Goal: Task Accomplishment & Management: Complete application form

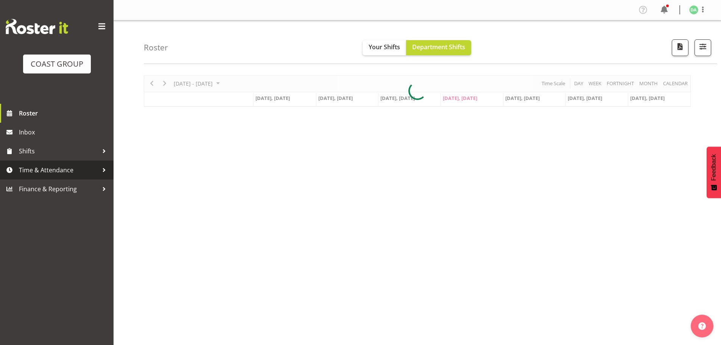
click at [72, 173] on span "Time & Attendance" at bounding box center [58, 169] width 79 height 11
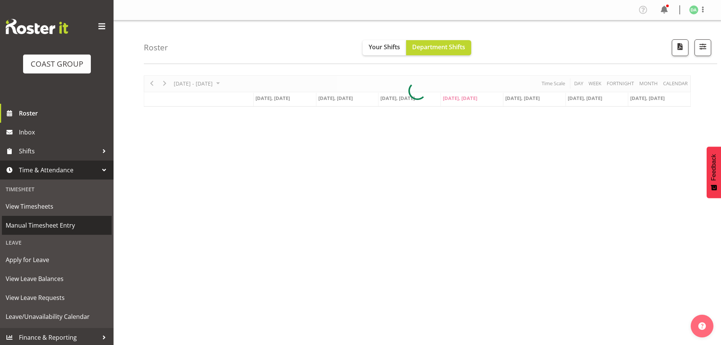
click at [47, 223] on span "Manual Timesheet Entry" at bounding box center [57, 225] width 102 height 11
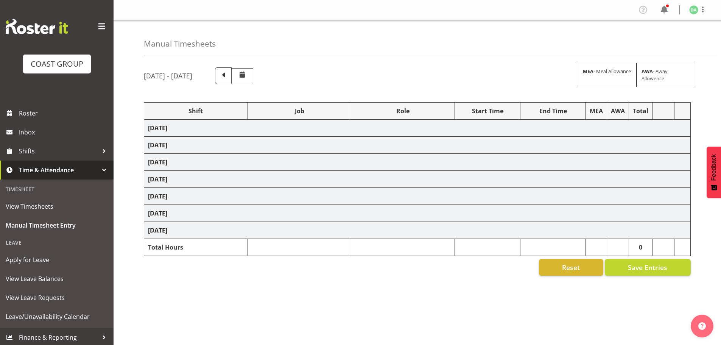
select select "9735"
select select "10269"
select select "9141"
select select "8654"
select select "10237"
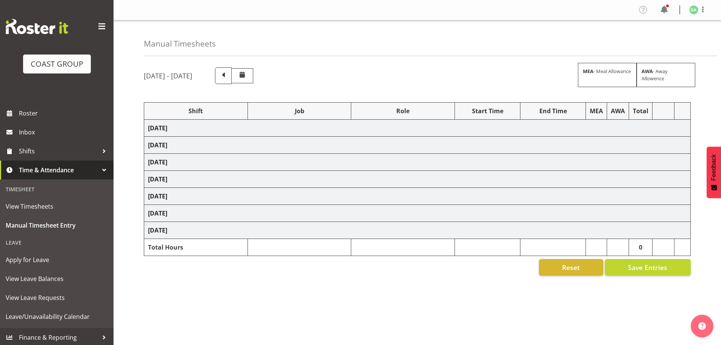
select select "9032"
select select "10269"
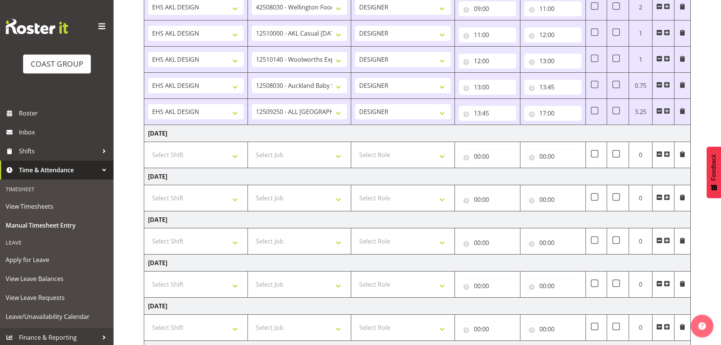
scroll to position [282, 0]
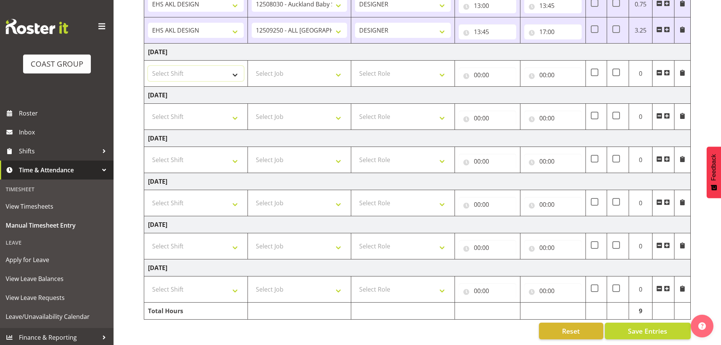
click at [189, 67] on select "Select Shift EHS AKL DESIGN" at bounding box center [196, 73] width 96 height 15
select select "1321"
click at [148, 66] on select "Select Shift EHS AKL DESIGN" at bounding box center [196, 73] width 96 height 15
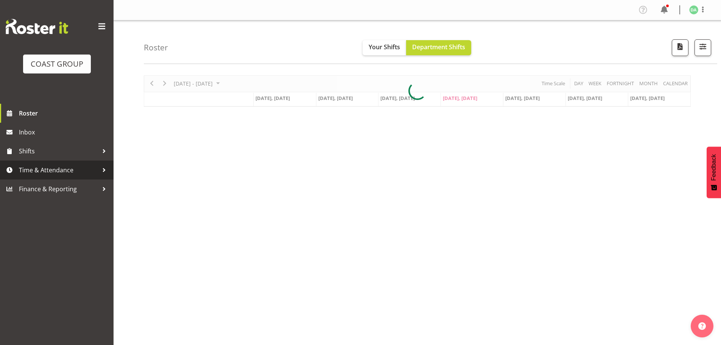
click at [82, 164] on link "Time & Attendance" at bounding box center [57, 169] width 114 height 19
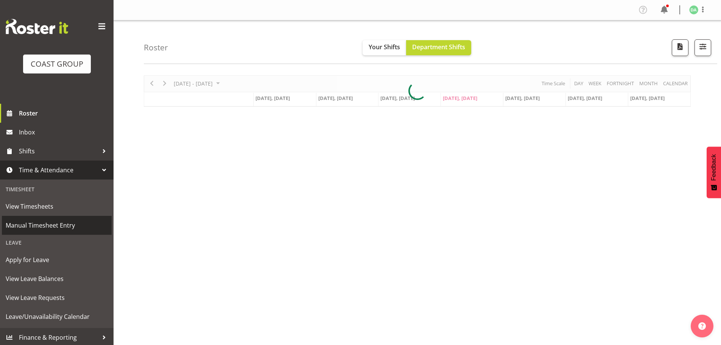
click at [48, 224] on span "Manual Timesheet Entry" at bounding box center [57, 225] width 102 height 11
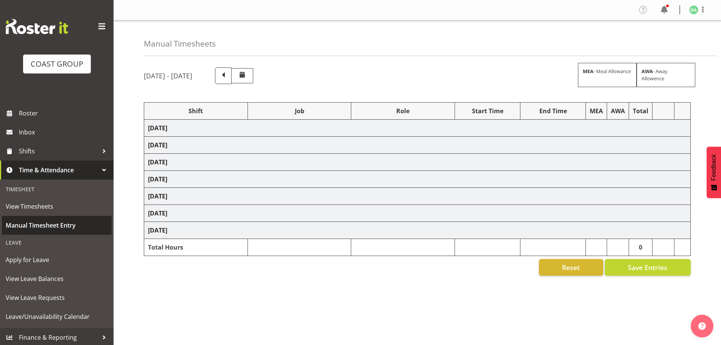
select select "9735"
select select "10269"
select select "9141"
select select "8654"
select select "10237"
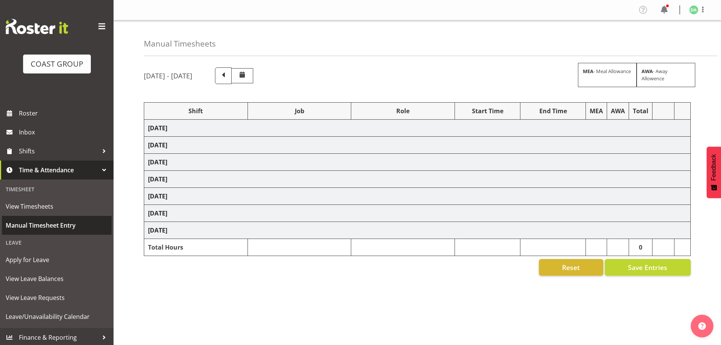
select select "9032"
select select "10269"
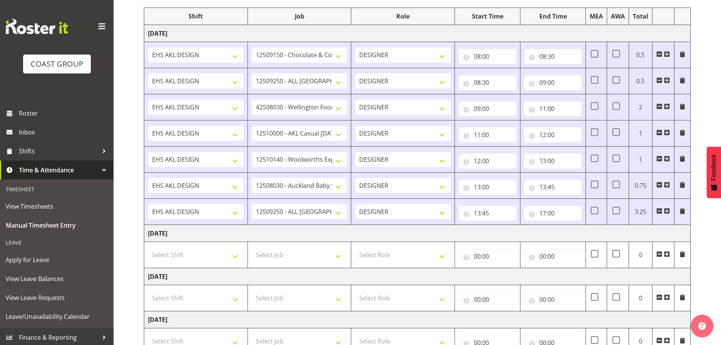
scroll to position [227, 0]
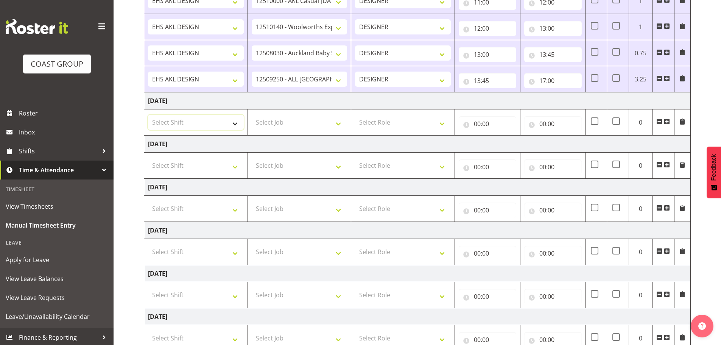
click at [205, 129] on select "Select Shift EHS AKL DESIGN" at bounding box center [196, 122] width 96 height 15
select select "1321"
click at [148, 115] on select "Select Shift EHS AKL DESIGN" at bounding box center [196, 122] width 96 height 15
click at [664, 120] on span at bounding box center [667, 121] width 6 height 6
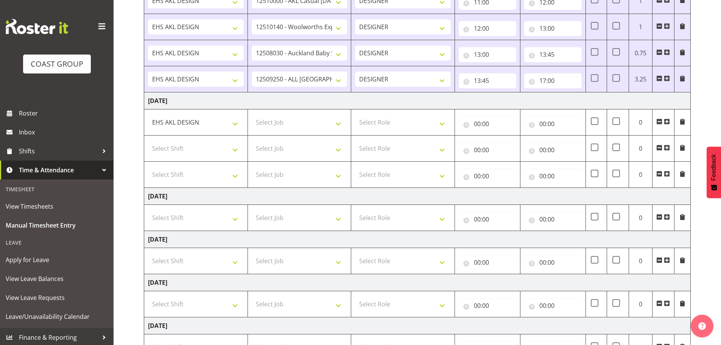
click at [664, 120] on span at bounding box center [667, 121] width 6 height 6
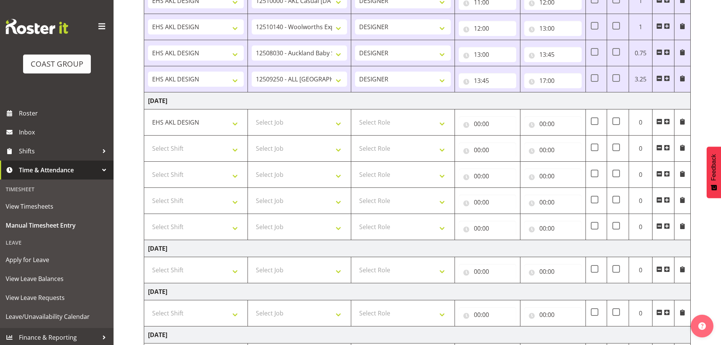
click at [664, 120] on span at bounding box center [667, 121] width 6 height 6
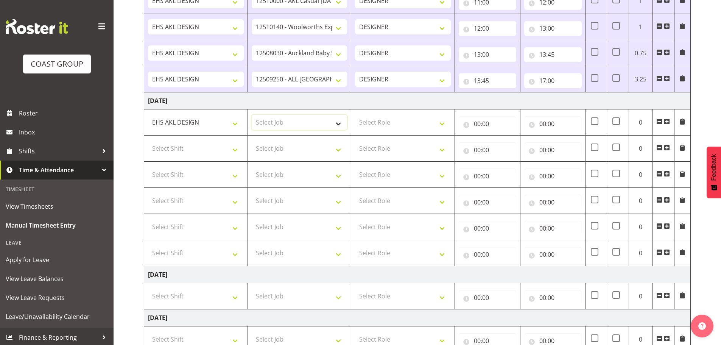
drag, startPoint x: 256, startPoint y: 124, endPoint x: 261, endPoint y: 124, distance: 4.5
click at [257, 124] on select "Select Job 1 Carlton Events 1 [PERSON_NAME][GEOGRAPHIC_DATA] 1 [PERSON_NAME][GE…" at bounding box center [300, 122] width 96 height 15
select select "69"
click at [252, 115] on select "Select Job 1 Carlton Events 1 [PERSON_NAME][GEOGRAPHIC_DATA] 1 [PERSON_NAME][GE…" at bounding box center [300, 122] width 96 height 15
click at [170, 148] on select "Select Shift EHS AKL DESIGN" at bounding box center [196, 148] width 96 height 15
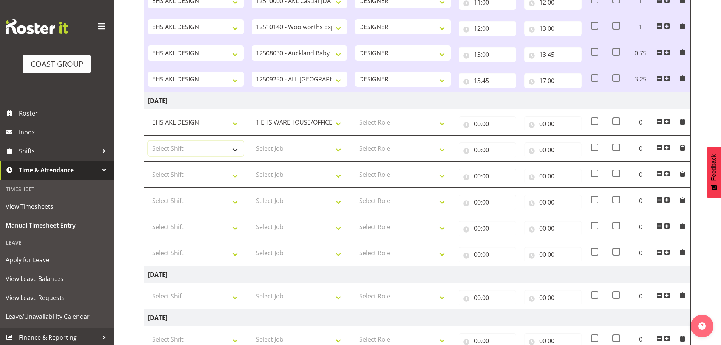
select select "1321"
click at [148, 141] on select "Select Shift EHS AKL DESIGN" at bounding box center [196, 148] width 96 height 15
drag, startPoint x: 369, startPoint y: 120, endPoint x: 383, endPoint y: 124, distance: 14.6
click at [369, 120] on select "Select Role DESIGNER Designer" at bounding box center [403, 122] width 96 height 15
select select "215"
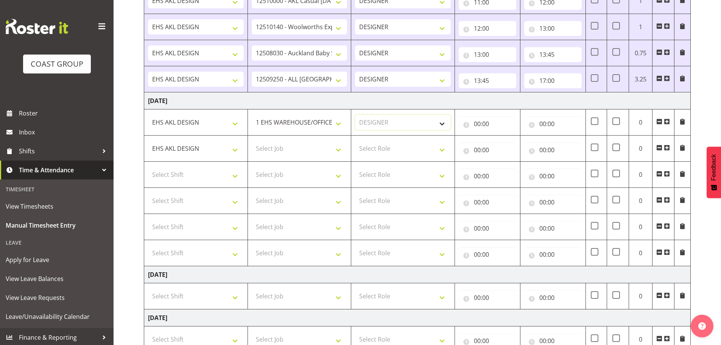
click at [355, 115] on select "Select Role DESIGNER Designer" at bounding box center [403, 122] width 96 height 15
drag, startPoint x: 480, startPoint y: 124, endPoint x: 486, endPoint y: 128, distance: 7.3
click at [481, 124] on input "00:00" at bounding box center [488, 123] width 58 height 15
click at [511, 142] on select "00 01 02 03 04 05 06 07 08 09 10 11 12 13 14 15 16 17 18 19 20 21 22 23" at bounding box center [510, 143] width 17 height 15
select select "8"
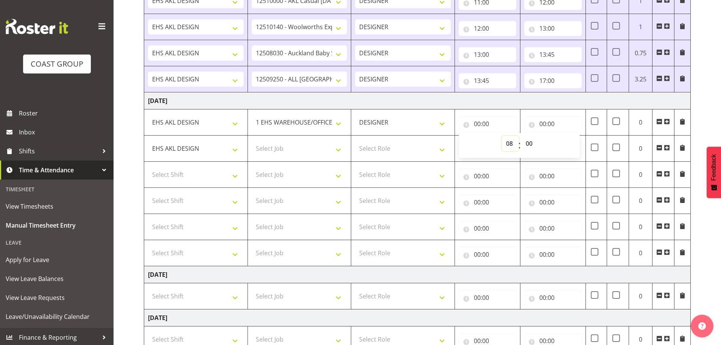
click at [502, 136] on select "00 01 02 03 04 05 06 07 08 09 10 11 12 13 14 15 16 17 18 19 20 21 22 23" at bounding box center [510, 143] width 17 height 15
type input "08:00"
click at [547, 124] on input "00:00" at bounding box center [553, 123] width 58 height 15
click at [575, 145] on select "00 01 02 03 04 05 06 07 08 09 10 11 12 13 14 15 16 17 18 19 20 21 22 23" at bounding box center [575, 143] width 17 height 15
select select "8"
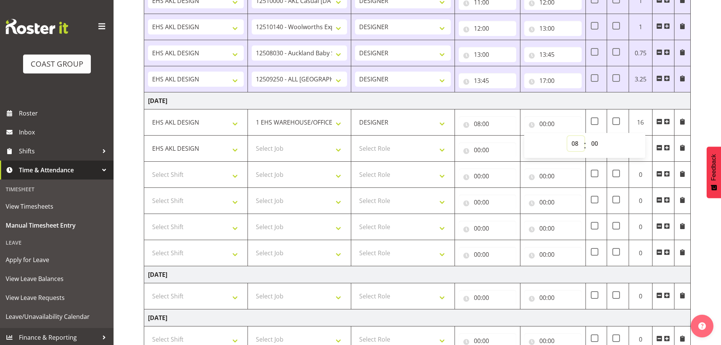
click at [567, 136] on select "00 01 02 03 04 05 06 07 08 09 10 11 12 13 14 15 16 17 18 19 20 21 22 23" at bounding box center [575, 143] width 17 height 15
type input "08:00"
click at [594, 144] on select "00 01 02 03 04 05 06 07 08 09 10 11 12 13 14 15 16 17 18 19 20 21 22 23 24 25 2…" at bounding box center [595, 143] width 17 height 15
select select "30"
click at [587, 136] on select "00 01 02 03 04 05 06 07 08 09 10 11 12 13 14 15 16 17 18 19 20 21 22 23 24 25 2…" at bounding box center [595, 143] width 17 height 15
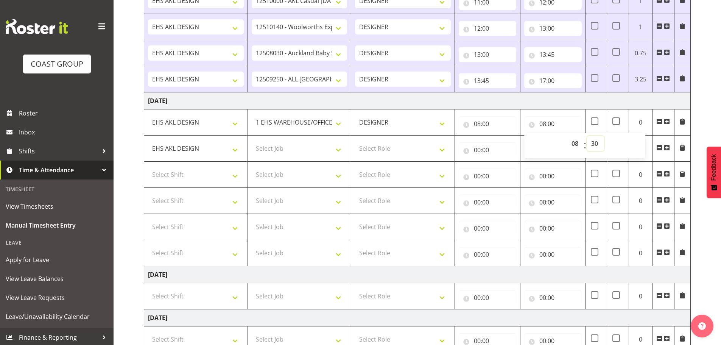
type input "08:30"
click at [311, 155] on select "Select Job 1 Carlton Events 1 [PERSON_NAME][GEOGRAPHIC_DATA] 1 [PERSON_NAME][GE…" at bounding box center [300, 148] width 96 height 15
select select "10269"
click at [252, 141] on select "Select Job 1 Carlton Events 1 [PERSON_NAME][GEOGRAPHIC_DATA] 1 [PERSON_NAME][GE…" at bounding box center [300, 148] width 96 height 15
click at [415, 147] on select "Select Role DESIGNER Designer" at bounding box center [403, 148] width 96 height 15
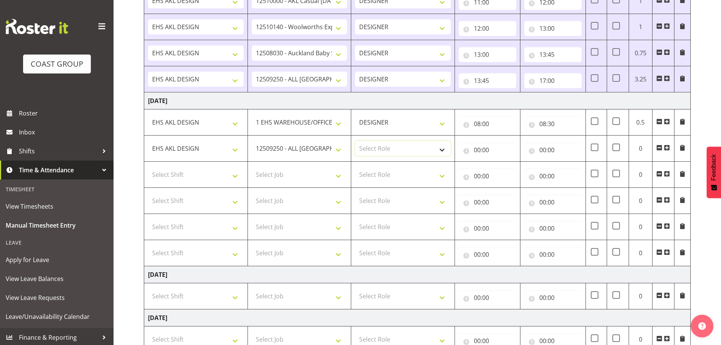
select select "215"
click at [355, 141] on select "Select Role DESIGNER Designer" at bounding box center [403, 148] width 96 height 15
click at [499, 146] on input "00:00" at bounding box center [488, 149] width 58 height 15
click at [507, 164] on select "00 01 02 03 04 05 06 07 08 09 10 11 12 13 14 15 16 17 18 19 20 21 22 23" at bounding box center [510, 169] width 17 height 15
select select "8"
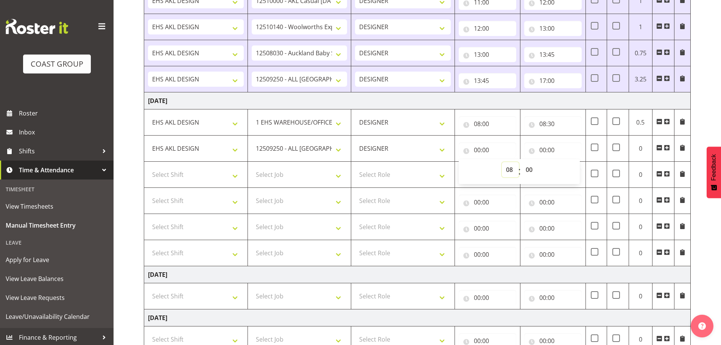
click at [502, 162] on select "00 01 02 03 04 05 06 07 08 09 10 11 12 13 14 15 16 17 18 19 20 21 22 23" at bounding box center [510, 169] width 17 height 15
type input "08:00"
click at [532, 171] on select "00 01 02 03 04 05 06 07 08 09 10 11 12 13 14 15 16 17 18 19 20 21 22 23 24 25 2…" at bounding box center [530, 169] width 17 height 15
select select "30"
click at [522, 162] on select "00 01 02 03 04 05 06 07 08 09 10 11 12 13 14 15 16 17 18 19 20 21 22 23 24 25 2…" at bounding box center [530, 169] width 17 height 15
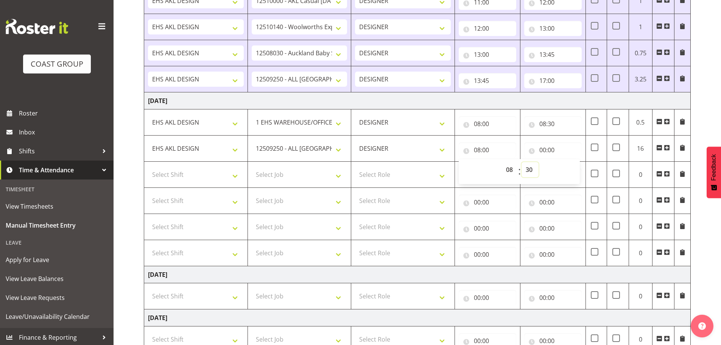
type input "08:30"
click at [547, 147] on input "00:00" at bounding box center [553, 149] width 58 height 15
click at [568, 172] on select "00 01 02 03 04 05 06 07 08 09 10 11 12 13 14 15 16 17 18 19 20 21 22 23" at bounding box center [575, 169] width 17 height 15
select select "9"
click at [567, 162] on select "00 01 02 03 04 05 06 07 08 09 10 11 12 13 14 15 16 17 18 19 20 21 22 23" at bounding box center [575, 169] width 17 height 15
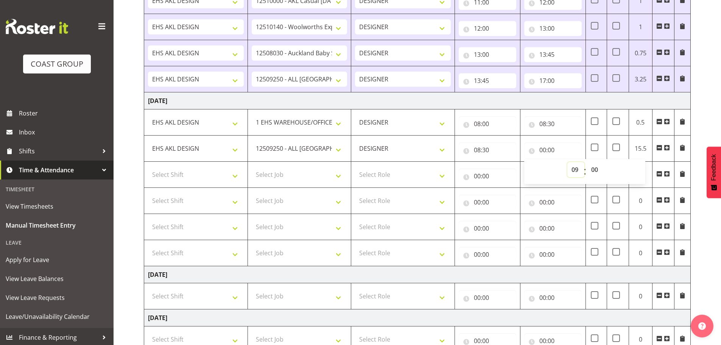
type input "09:00"
drag, startPoint x: 598, startPoint y: 167, endPoint x: 601, endPoint y: 163, distance: 5.1
click at [598, 167] on select "00 01 02 03 04 05 06 07 08 09 10 11 12 13 14 15 16 17 18 19 20 21 22 23 24 25 2…" at bounding box center [595, 169] width 17 height 15
click at [574, 172] on select "00 01 02 03 04 05 06 07 08 09 10 11 12 13 14 15 16 17 18 19 20 21 22 23" at bounding box center [575, 169] width 17 height 15
select select "10"
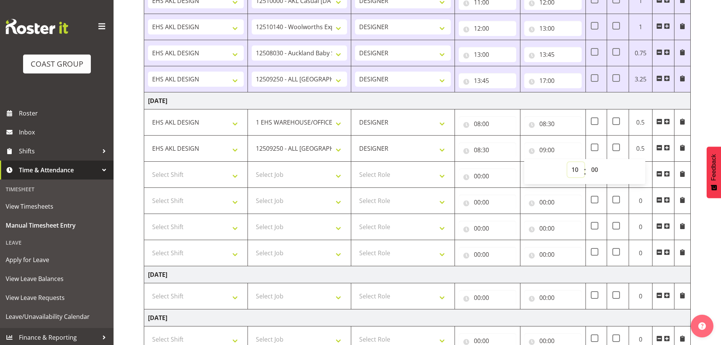
click at [567, 162] on select "00 01 02 03 04 05 06 07 08 09 10 11 12 13 14 15 16 17 18 19 20 21 22 23" at bounding box center [575, 169] width 17 height 15
type input "10:00"
click at [597, 167] on select "00 01 02 03 04 05 06 07 08 09 10 11 12 13 14 15 16 17 18 19 20 21 22 23 24 25 2…" at bounding box center [595, 169] width 17 height 15
select select "30"
click at [587, 162] on select "00 01 02 03 04 05 06 07 08 09 10 11 12 13 14 15 16 17 18 19 20 21 22 23 24 25 2…" at bounding box center [595, 169] width 17 height 15
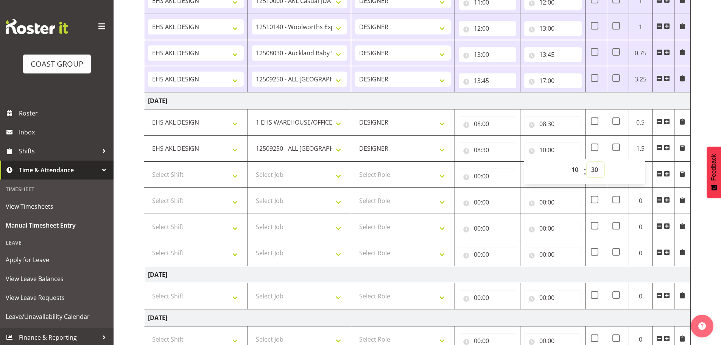
type input "10:30"
drag, startPoint x: 202, startPoint y: 171, endPoint x: 204, endPoint y: 180, distance: 9.2
click at [202, 171] on select "Select Shift EHS AKL DESIGN" at bounding box center [196, 174] width 96 height 15
select select "1321"
click at [148, 167] on select "Select Shift EHS AKL DESIGN" at bounding box center [196, 174] width 96 height 15
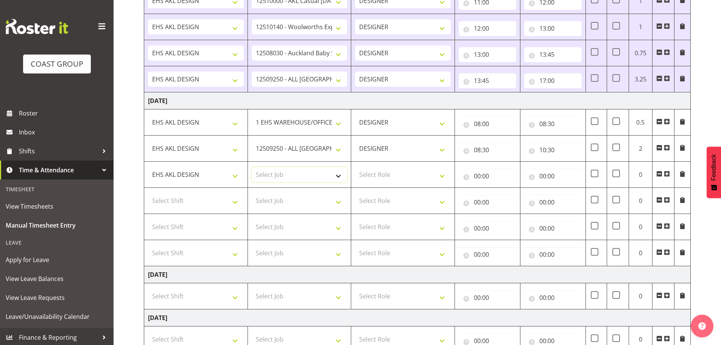
click at [279, 175] on select "Select Job 1 Carlton Events 1 [PERSON_NAME][GEOGRAPHIC_DATA] 1 [PERSON_NAME][GE…" at bounding box center [300, 174] width 96 height 15
select select "69"
click at [252, 167] on select "Select Job 1 Carlton Events 1 [PERSON_NAME][GEOGRAPHIC_DATA] 1 [PERSON_NAME][GE…" at bounding box center [300, 174] width 96 height 15
click at [394, 180] on select "Select Role DESIGNER Designer" at bounding box center [403, 174] width 96 height 15
select select "215"
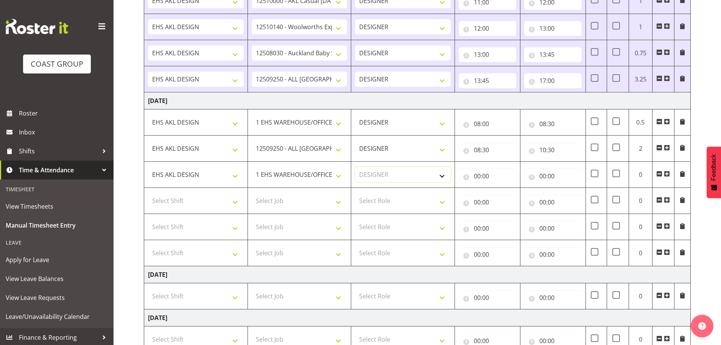
click at [355, 167] on select "Select Role DESIGNER Designer" at bounding box center [403, 174] width 96 height 15
click at [459, 176] on input "00:00" at bounding box center [488, 175] width 58 height 15
click at [501, 194] on div "00 01 02 03 04 05 06 07 08 09 10 11 12 13 14 15 16 17 18 19 20 21 22 23" at bounding box center [509, 197] width 17 height 19
click at [506, 204] on span "00 01 02 03 04 05 06 07 08 09 10 11 12 13 14 15 16 17 18 19 20 21 22 23" at bounding box center [510, 197] width 17 height 19
drag, startPoint x: 507, startPoint y: 196, endPoint x: 508, endPoint y: 189, distance: 7.2
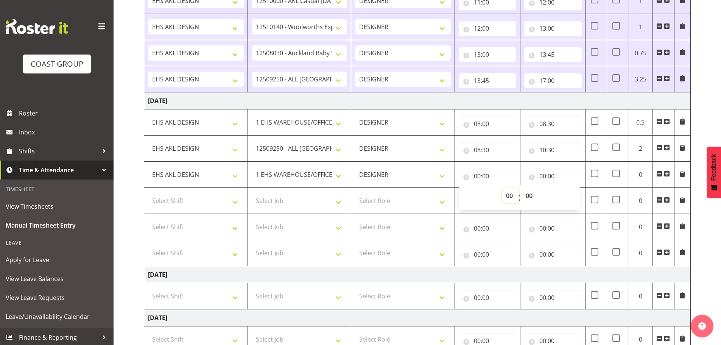
click at [507, 196] on select "00 01 02 03 04 05 06 07 08 09 10 11 12 13 14 15 16 17 18 19 20 21 22 23" at bounding box center [510, 195] width 17 height 15
select select "10"
click at [502, 188] on select "00 01 02 03 04 05 06 07 08 09 10 11 12 13 14 15 16 17 18 19 20 21 22 23" at bounding box center [510, 195] width 17 height 15
type input "10:00"
click at [528, 196] on select "00 01 02 03 04 05 06 07 08 09 10 11 12 13 14 15 16 17 18 19 20 21 22 23 24 25 2…" at bounding box center [530, 195] width 17 height 15
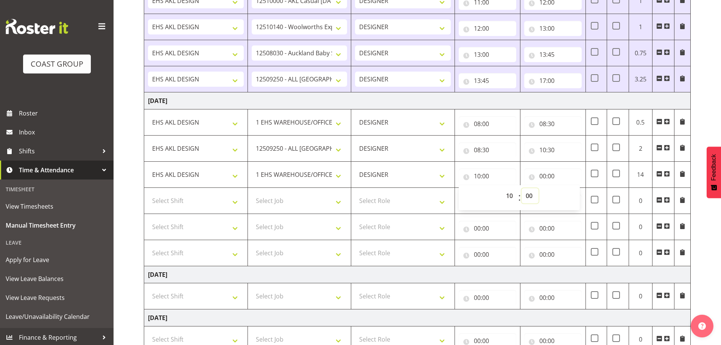
select select "30"
click at [522, 188] on select "00 01 02 03 04 05 06 07 08 09 10 11 12 13 14 15 16 17 18 19 20 21 22 23 24 25 2…" at bounding box center [530, 195] width 17 height 15
type input "10:30"
click at [545, 171] on input "00:00" at bounding box center [553, 175] width 58 height 15
click at [567, 194] on div "00 01 02 03 04 05 06 07 08 09 10 11 12 13 14 15 16 17 18 19 20 21 22 23" at bounding box center [575, 197] width 17 height 19
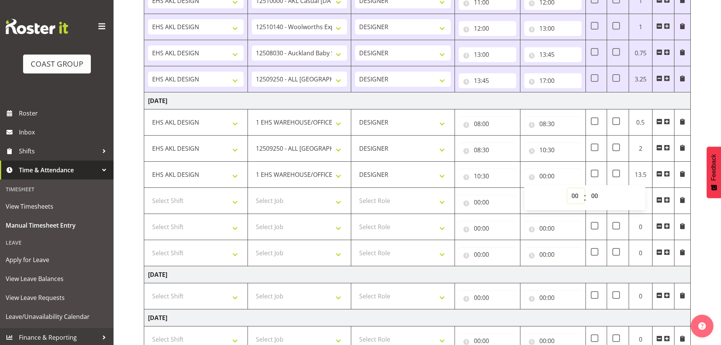
click at [573, 196] on select "00 01 02 03 04 05 06 07 08 09 10 11 12 13 14 15 16 17 18 19 20 21 22 23" at bounding box center [575, 195] width 17 height 15
select select "11"
click at [567, 188] on select "00 01 02 03 04 05 06 07 08 09 10 11 12 13 14 15 16 17 18 19 20 21 22 23" at bounding box center [575, 195] width 17 height 15
type input "11:00"
click at [192, 197] on select "Select Shift EHS AKL DESIGN" at bounding box center [196, 200] width 96 height 15
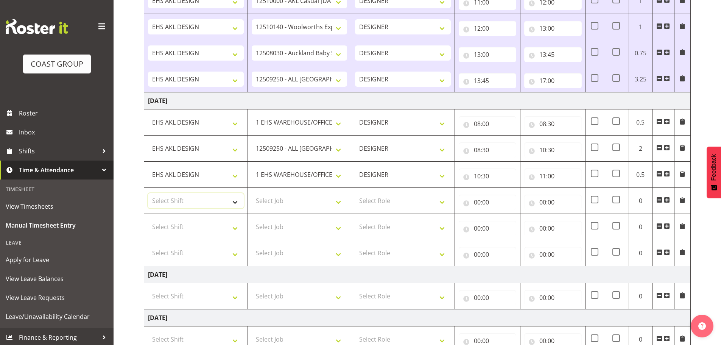
select select "1321"
click at [148, 193] on select "Select Shift EHS AKL DESIGN" at bounding box center [196, 200] width 96 height 15
click at [279, 205] on select "Select Job 1 Carlton Events 1 [PERSON_NAME][GEOGRAPHIC_DATA] 1 [PERSON_NAME][GE…" at bounding box center [300, 200] width 96 height 15
select select "9141"
click at [252, 193] on select "Select Job 1 Carlton Events 1 [PERSON_NAME][GEOGRAPHIC_DATA] 1 [PERSON_NAME][GE…" at bounding box center [300, 200] width 96 height 15
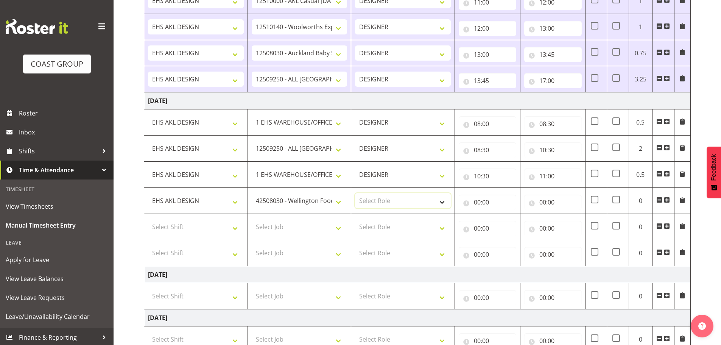
click at [398, 202] on select "Select Role DESIGNER Designer" at bounding box center [403, 200] width 96 height 15
select select "215"
click at [355, 193] on select "Select Role DESIGNER Designer" at bounding box center [403, 200] width 96 height 15
click at [486, 204] on input "00:00" at bounding box center [488, 202] width 58 height 15
click at [511, 220] on select "00 01 02 03 04 05 06 07 08 09 10 11 12 13 14 15 16 17 18 19 20 21 22 23" at bounding box center [510, 221] width 17 height 15
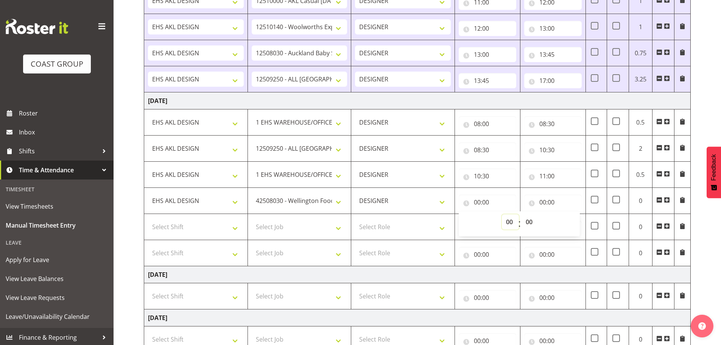
select select "11"
click at [502, 214] on select "00 01 02 03 04 05 06 07 08 09 10 11 12 13 14 15 16 17 18 19 20 21 22 23" at bounding box center [510, 221] width 17 height 15
type input "11:00"
click at [546, 205] on input "00:00" at bounding box center [553, 202] width 58 height 15
click at [573, 223] on select "00 01 02 03 04 05 06 07 08 09 10 11 12 13 14 15 16 17 18 19 20 21 22 23" at bounding box center [575, 221] width 17 height 15
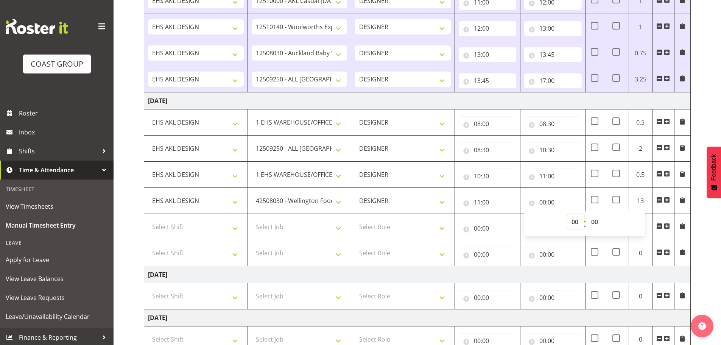
select select "12"
click at [567, 214] on select "00 01 02 03 04 05 06 07 08 09 10 11 12 13 14 15 16 17 18 19 20 21 22 23" at bounding box center [575, 221] width 17 height 15
type input "12:00"
click at [283, 224] on select "Select Job 1 Carlton Events 1 [PERSON_NAME][GEOGRAPHIC_DATA] 1 [PERSON_NAME][GE…" at bounding box center [300, 226] width 96 height 15
select select "9161"
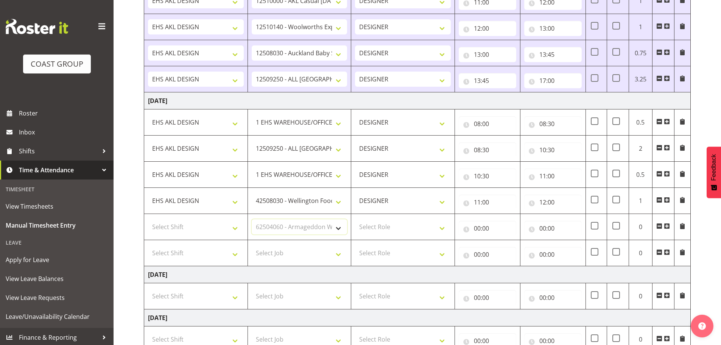
click at [252, 219] on select "Select Job 1 Carlton Events 1 [PERSON_NAME][GEOGRAPHIC_DATA] 1 [PERSON_NAME][GE…" at bounding box center [300, 226] width 96 height 15
click at [208, 228] on select "Select Shift EHS AKL DESIGN" at bounding box center [196, 226] width 96 height 15
select select "1321"
click at [148, 219] on select "Select Shift EHS AKL DESIGN" at bounding box center [196, 226] width 96 height 15
click at [468, 226] on input "00:00" at bounding box center [488, 228] width 58 height 15
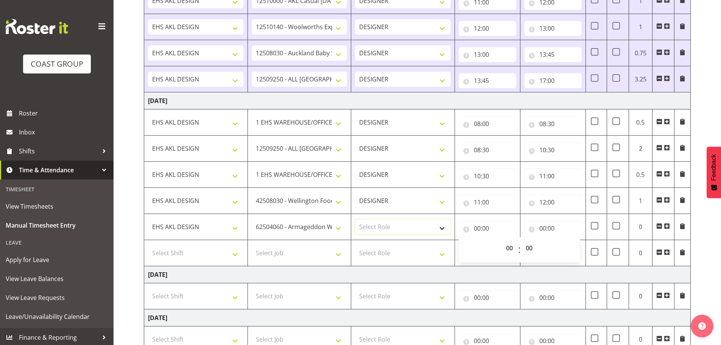
click at [427, 228] on select "Select Role DESIGNER Designer" at bounding box center [403, 226] width 96 height 15
select select "215"
click at [355, 219] on select "Select Role DESIGNER Designer" at bounding box center [403, 226] width 96 height 15
click at [494, 222] on input "00:00" at bounding box center [488, 228] width 58 height 15
drag, startPoint x: 505, startPoint y: 249, endPoint x: 509, endPoint y: 241, distance: 9.0
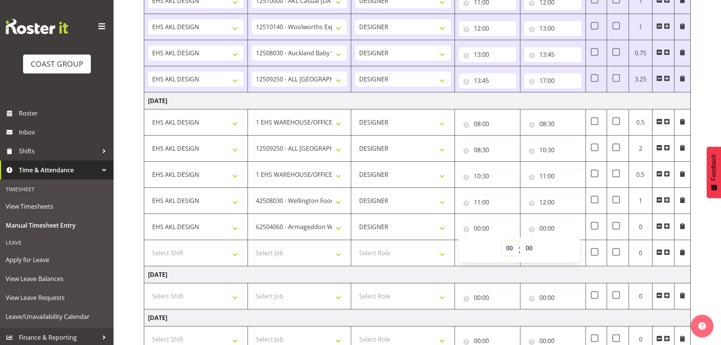
click at [505, 249] on select "00 01 02 03 04 05 06 07 08 09 10 11 12 13 14 15 16 17 18 19 20 21 22 23" at bounding box center [510, 247] width 17 height 15
select select "12"
click at [502, 240] on select "00 01 02 03 04 05 06 07 08 09 10 11 12 13 14 15 16 17 18 19 20 21 22 23" at bounding box center [510, 247] width 17 height 15
type input "12:00"
click at [544, 224] on input "00:00" at bounding box center [553, 228] width 58 height 15
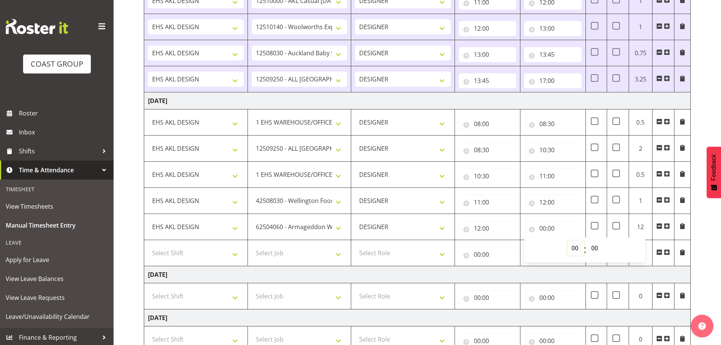
click at [568, 246] on select "00 01 02 03 04 05 06 07 08 09 10 11 12 13 14 15 16 17 18 19 20 21 22 23" at bounding box center [575, 247] width 17 height 15
select select "13"
click at [567, 240] on select "00 01 02 03 04 05 06 07 08 09 10 11 12 13 14 15 16 17 18 19 20 21 22 23" at bounding box center [575, 247] width 17 height 15
type input "13:00"
click at [214, 257] on select "Select Shift EHS AKL DESIGN" at bounding box center [196, 252] width 96 height 15
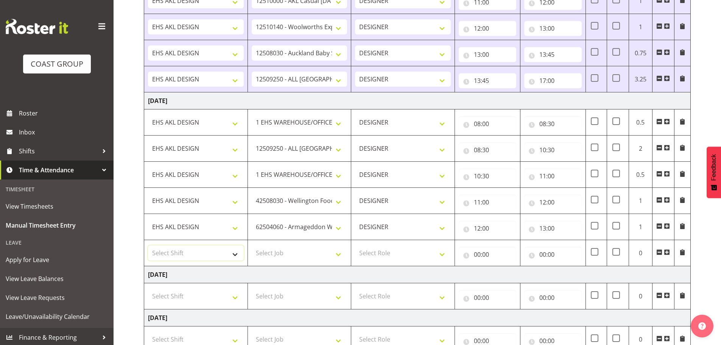
select select "1321"
click at [148, 245] on select "Select Shift EHS AKL DESIGN" at bounding box center [196, 252] width 96 height 15
click at [294, 254] on select "Select Job 1 Carlton Events 1 [PERSON_NAME][GEOGRAPHIC_DATA] 1 [PERSON_NAME][GE…" at bounding box center [300, 252] width 96 height 15
click at [252, 245] on select "Select Job 1 Carlton Events 1 [PERSON_NAME][GEOGRAPHIC_DATA] 1 [PERSON_NAME][GE…" at bounding box center [300, 252] width 96 height 15
click at [378, 254] on select "Select Role DESIGNER Designer" at bounding box center [403, 252] width 96 height 15
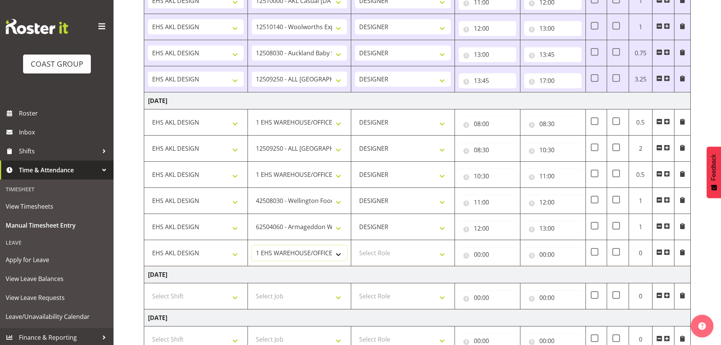
click at [312, 253] on select "1 Carlton Events 1 [PERSON_NAME] 1 [PERSON_NAME][GEOGRAPHIC_DATA] 1 EHS WAREHOU…" at bounding box center [300, 252] width 96 height 15
select select "8654"
click at [252, 245] on select "1 Carlton Events 1 [PERSON_NAME] 1 [PERSON_NAME][GEOGRAPHIC_DATA] 1 EHS WAREHOU…" at bounding box center [300, 252] width 96 height 15
drag, startPoint x: 393, startPoint y: 253, endPoint x: 397, endPoint y: 259, distance: 7.1
click at [393, 253] on select "Select Role DESIGNER Designer" at bounding box center [403, 252] width 96 height 15
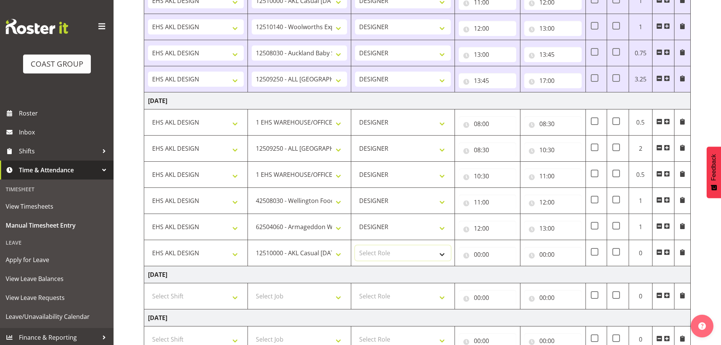
select select "215"
click at [355, 245] on select "Select Role DESIGNER Designer" at bounding box center [403, 252] width 96 height 15
click at [489, 247] on input "00:00" at bounding box center [488, 254] width 58 height 15
click at [517, 274] on div "00 01 02 03 04 05 06 07 08 09 10 11 12 13 14 15 16 17 18 19 20 21 22 23 : 00 01…" at bounding box center [519, 275] width 121 height 19
click at [509, 277] on select "00 01 02 03 04 05 06 07 08 09 10 11 12 13 14 15 16 17 18 19 20 21 22 23" at bounding box center [510, 273] width 17 height 15
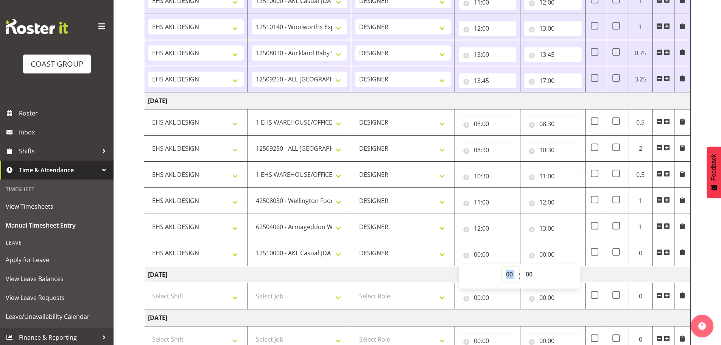
select select "13"
click at [502, 266] on select "00 01 02 03 04 05 06 07 08 09 10 11 12 13 14 15 16 17 18 19 20 21 22 23" at bounding box center [510, 273] width 17 height 15
type input "13:00"
click at [544, 253] on input "00:00" at bounding box center [553, 254] width 58 height 15
click at [575, 273] on select "00 01 02 03 04 05 06 07 08 09 10 11 12 13 14 15 16 17 18 19 20 21 22 23" at bounding box center [575, 273] width 17 height 15
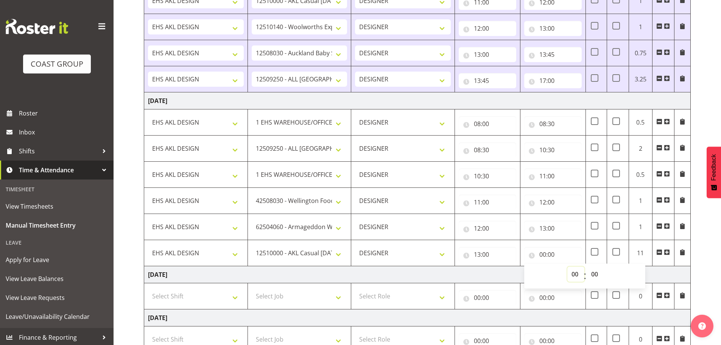
select select "15"
click at [567, 266] on select "00 01 02 03 04 05 06 07 08 09 10 11 12 13 14 15 16 17 18 19 20 21 22 23" at bounding box center [575, 273] width 17 height 15
type input "15:00"
click at [591, 274] on select "00 01 02 03 04 05 06 07 08 09 10 11 12 13 14 15 16 17 18 19 20 21 22 23 24 25 2…" at bounding box center [595, 273] width 17 height 15
select select "30"
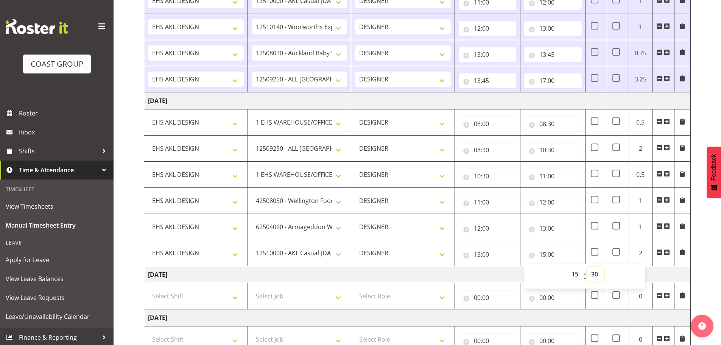
click at [587, 266] on select "00 01 02 03 04 05 06 07 08 09 10 11 12 13 14 15 16 17 18 19 20 21 22 23 24 25 2…" at bounding box center [595, 273] width 17 height 15
type input "15:30"
click at [695, 245] on div "[DATE] - [DATE] MEA - Meal Allowance AWA - Away Allowence Shift Job Role Start …" at bounding box center [432, 180] width 577 height 690
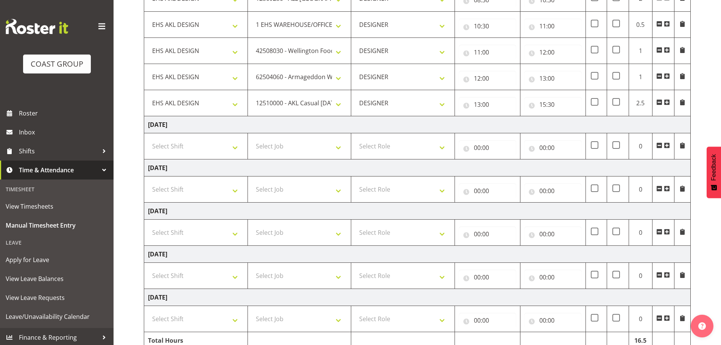
scroll to position [412, 0]
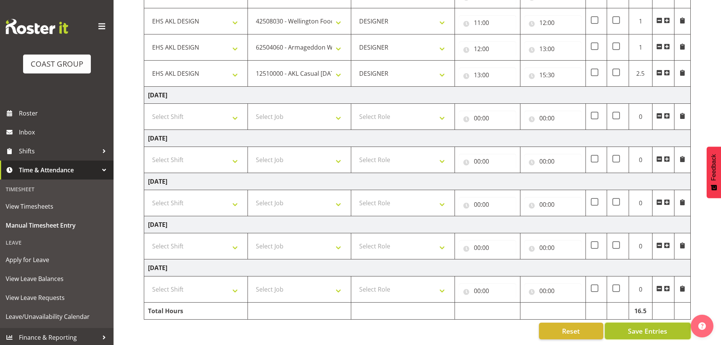
click at [642, 322] on button "Save Entries" at bounding box center [648, 330] width 86 height 17
